Goal: Task Accomplishment & Management: Use online tool/utility

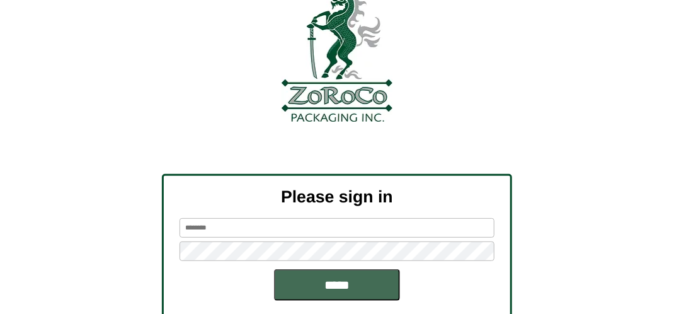
scroll to position [142, 0]
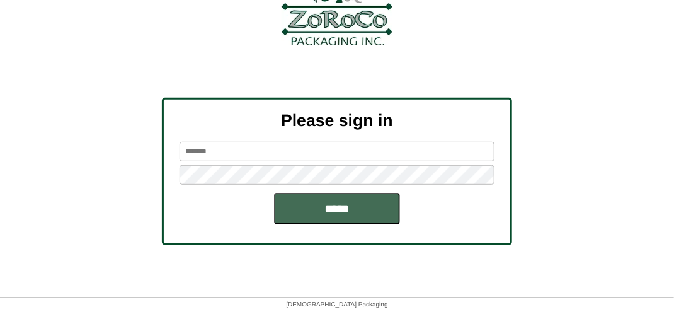
type input "*******"
click at [324, 206] on input "*****" at bounding box center [337, 208] width 126 height 31
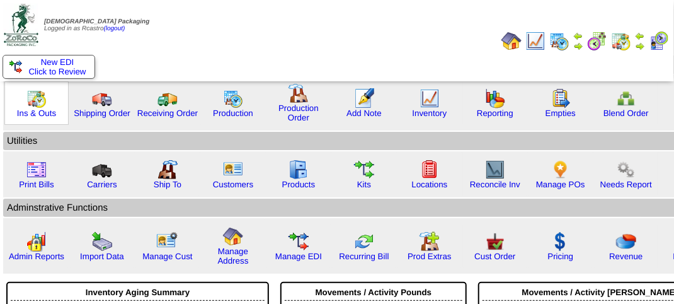
click at [40, 93] on img at bounding box center [36, 98] width 20 height 20
